Goal: Transaction & Acquisition: Obtain resource

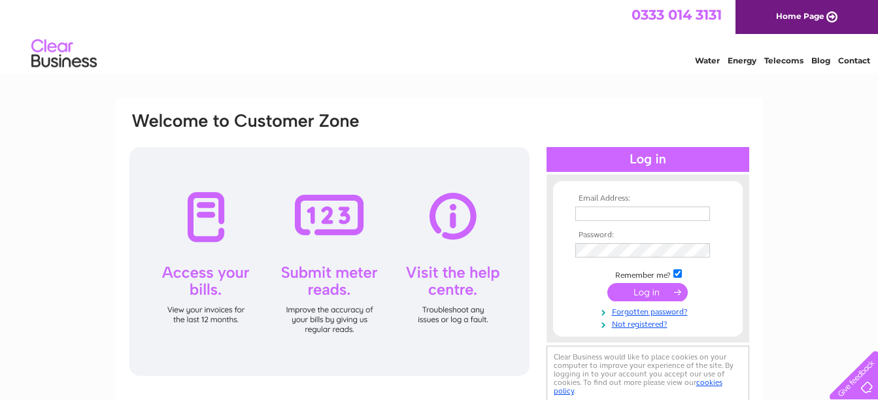
type input "accounts@onroutetruckstops.co.uk"
click at [657, 288] on input "submit" at bounding box center [647, 292] width 80 height 18
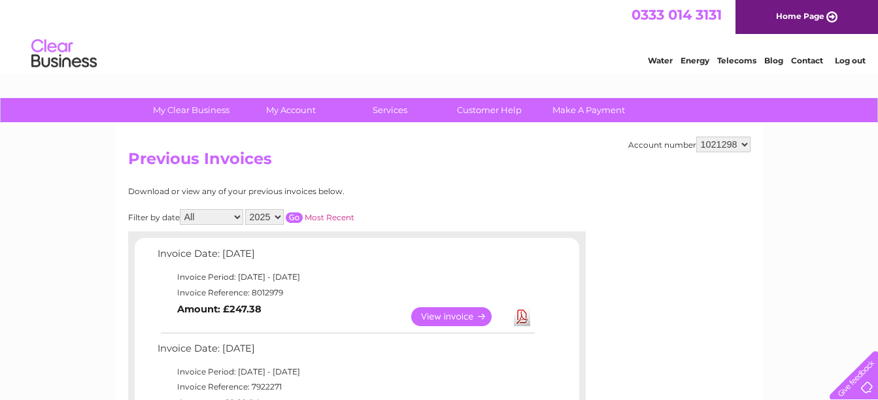
click at [467, 313] on link "View" at bounding box center [459, 316] width 96 height 19
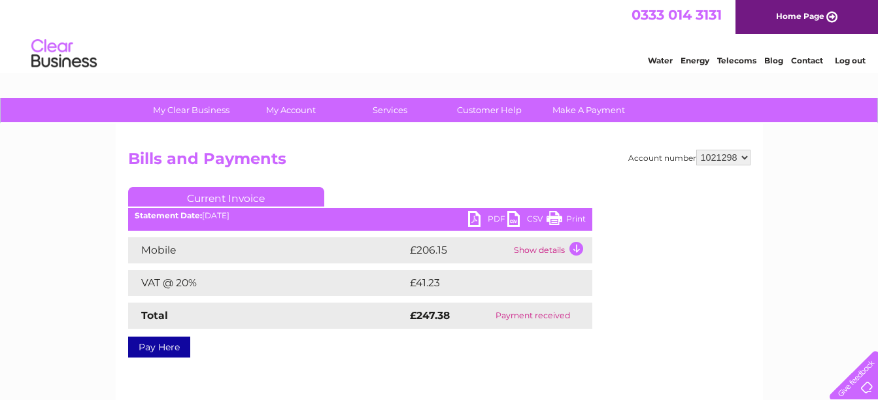
click at [478, 217] on link "PDF" at bounding box center [487, 220] width 39 height 19
click at [859, 57] on link "Log out" at bounding box center [850, 61] width 31 height 10
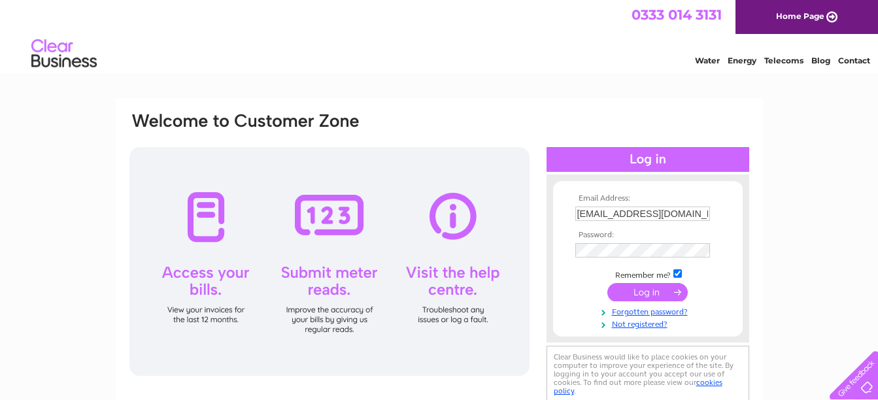
click at [709, 203] on td "accounts@onroutetruckstops.co.uk" at bounding box center [648, 213] width 152 height 21
click at [700, 214] on input "accounts@onroutetruckstops.co.uk" at bounding box center [643, 215] width 136 height 16
type input "swindon@onroutetruckstops.co.uk"
click at [640, 288] on input "submit" at bounding box center [647, 292] width 80 height 18
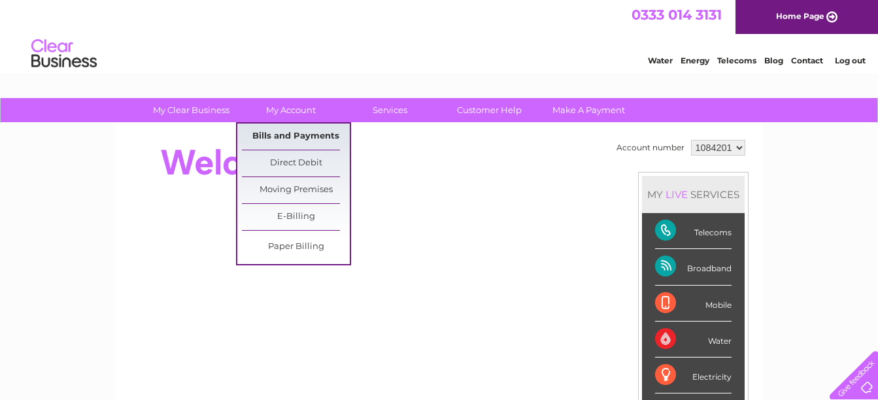
click at [290, 130] on link "Bills and Payments" at bounding box center [296, 137] width 108 height 26
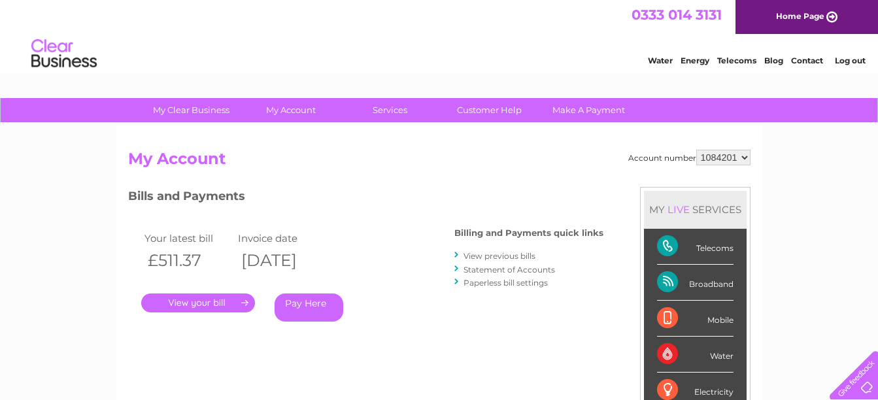
click at [221, 305] on link "." at bounding box center [198, 302] width 114 height 19
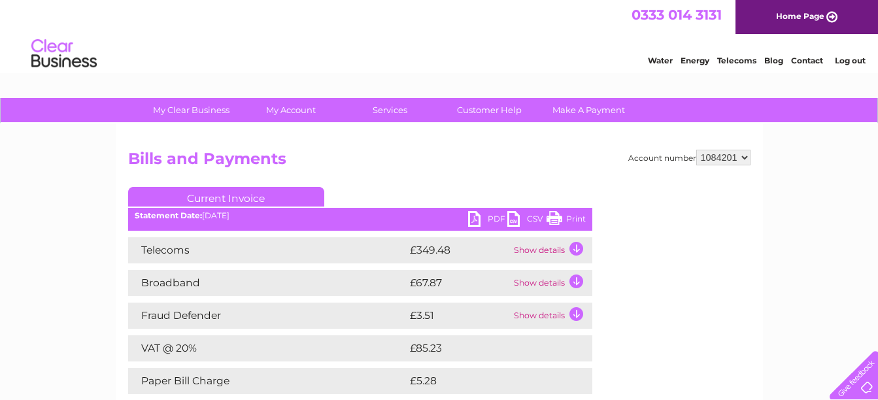
click at [475, 215] on link "PDF" at bounding box center [487, 220] width 39 height 19
click at [843, 58] on link "Log out" at bounding box center [850, 61] width 31 height 10
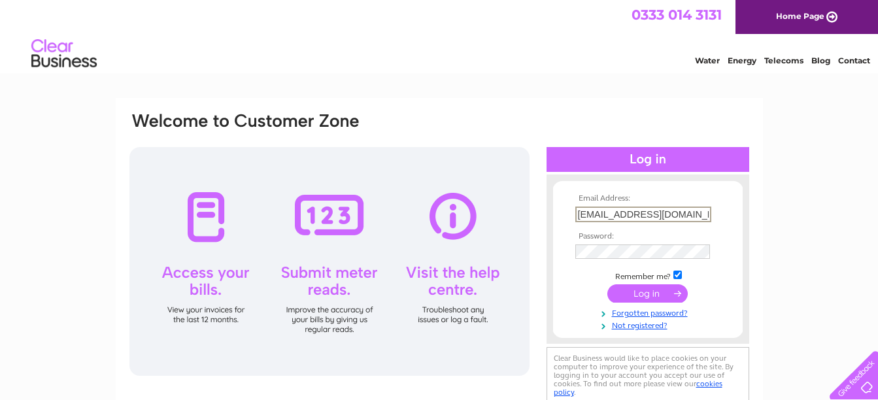
click at [681, 214] on input "swindon@onroutetruckstops.co.uk" at bounding box center [643, 215] width 136 height 16
type input "accounts@junction29.co.uk"
click at [653, 291] on input "submit" at bounding box center [647, 292] width 80 height 18
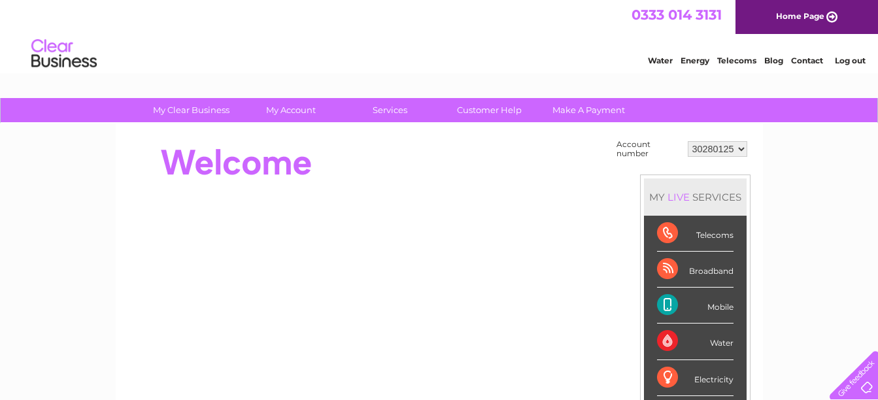
scroll to position [65, 0]
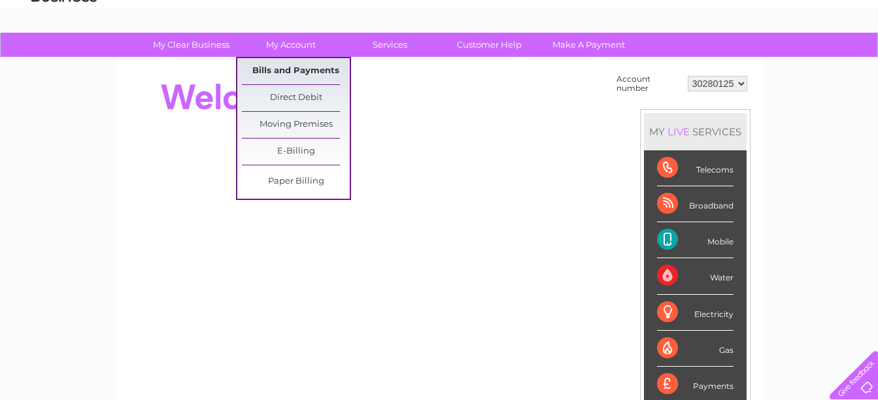
drag, startPoint x: 287, startPoint y: 69, endPoint x: 290, endPoint y: 76, distance: 7.0
click at [288, 71] on link "Bills and Payments" at bounding box center [296, 71] width 108 height 26
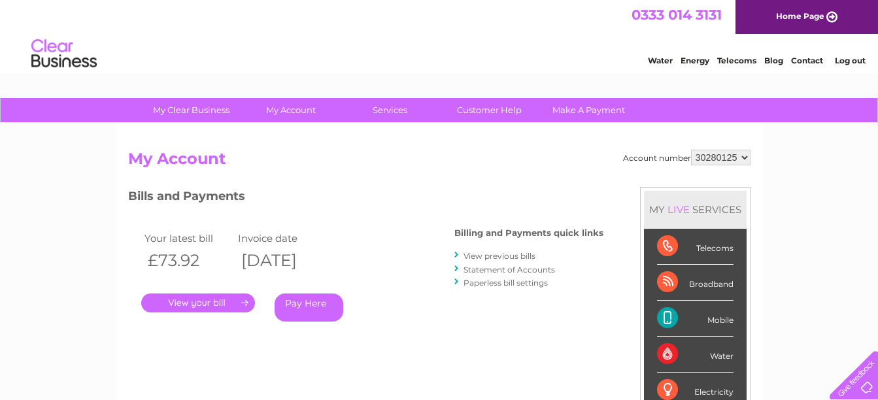
click at [220, 299] on link "." at bounding box center [198, 302] width 114 height 19
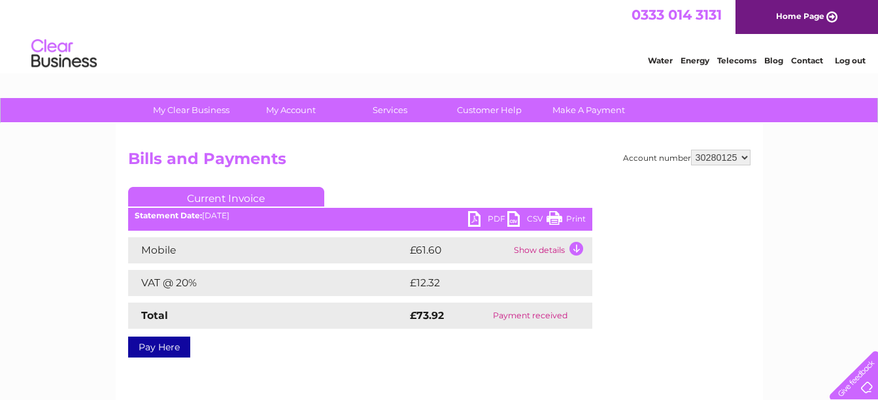
click at [473, 215] on link "PDF" at bounding box center [487, 220] width 39 height 19
